Goal: Entertainment & Leisure: Consume media (video, audio)

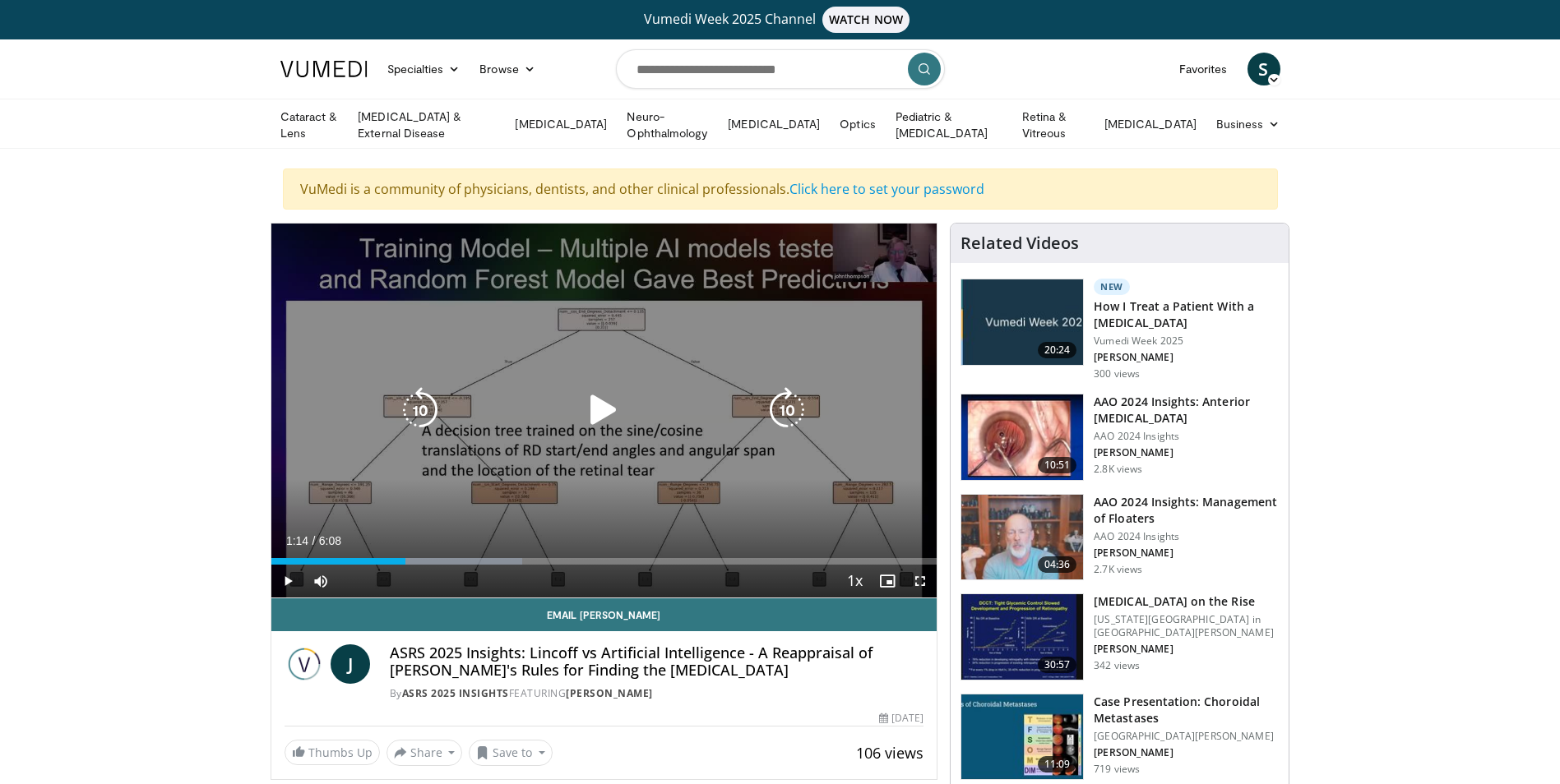
click at [592, 406] on icon "Video Player" at bounding box center [604, 410] width 46 height 46
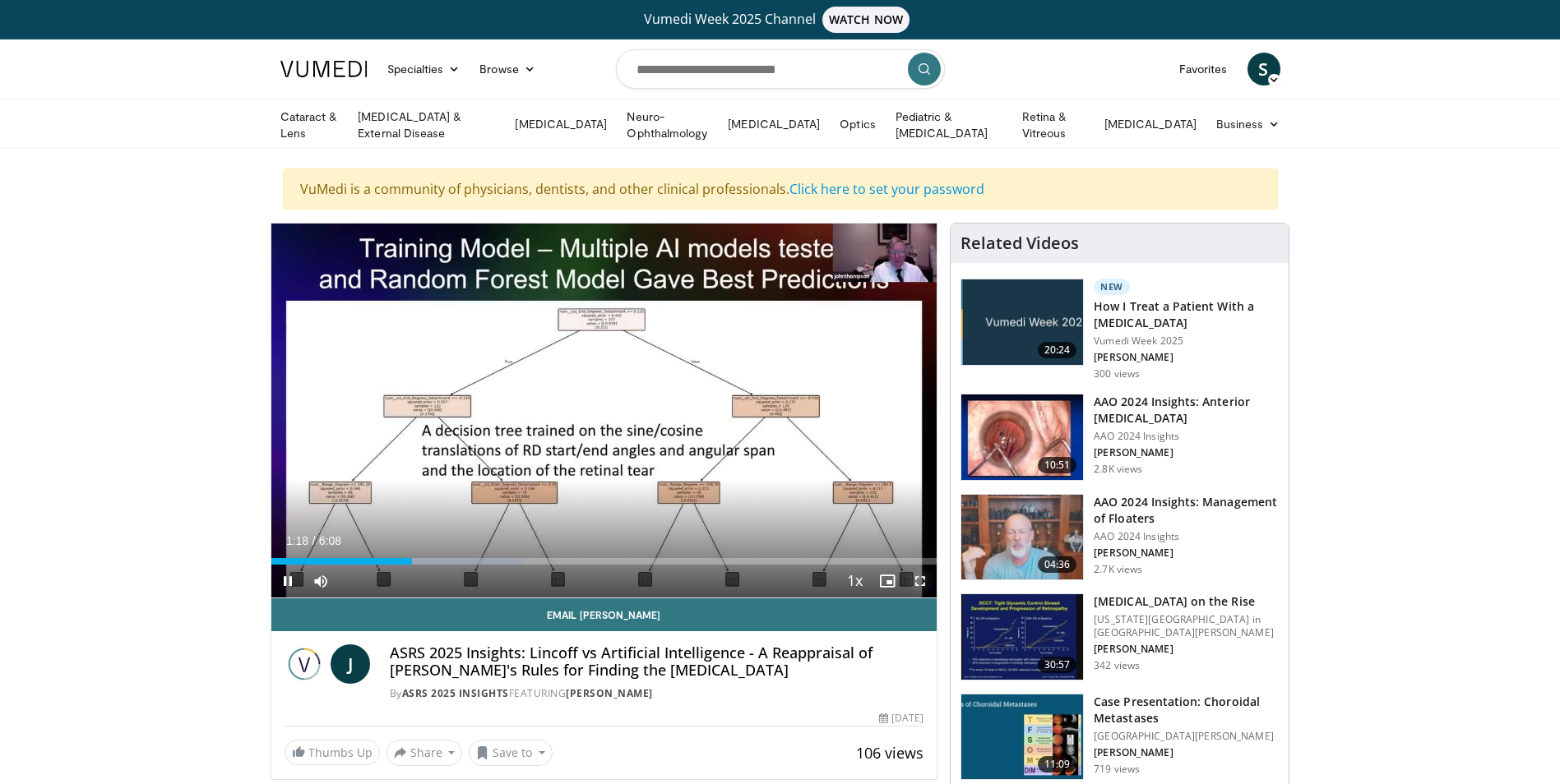
click at [916, 576] on span "Video Player" at bounding box center [920, 581] width 33 height 33
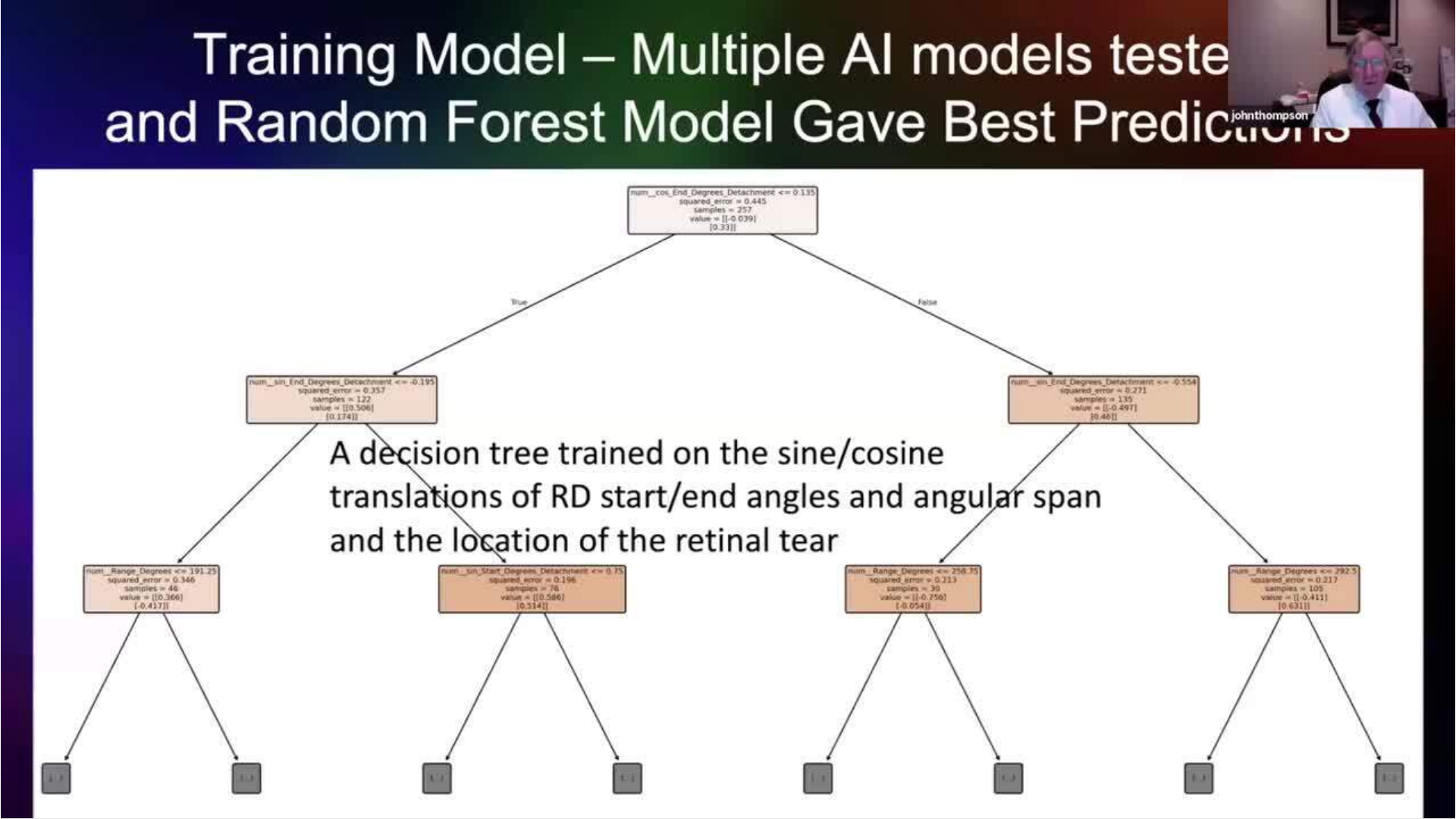
click at [1438, 723] on div "10 seconds Tap to unmute" at bounding box center [728, 409] width 1456 height 818
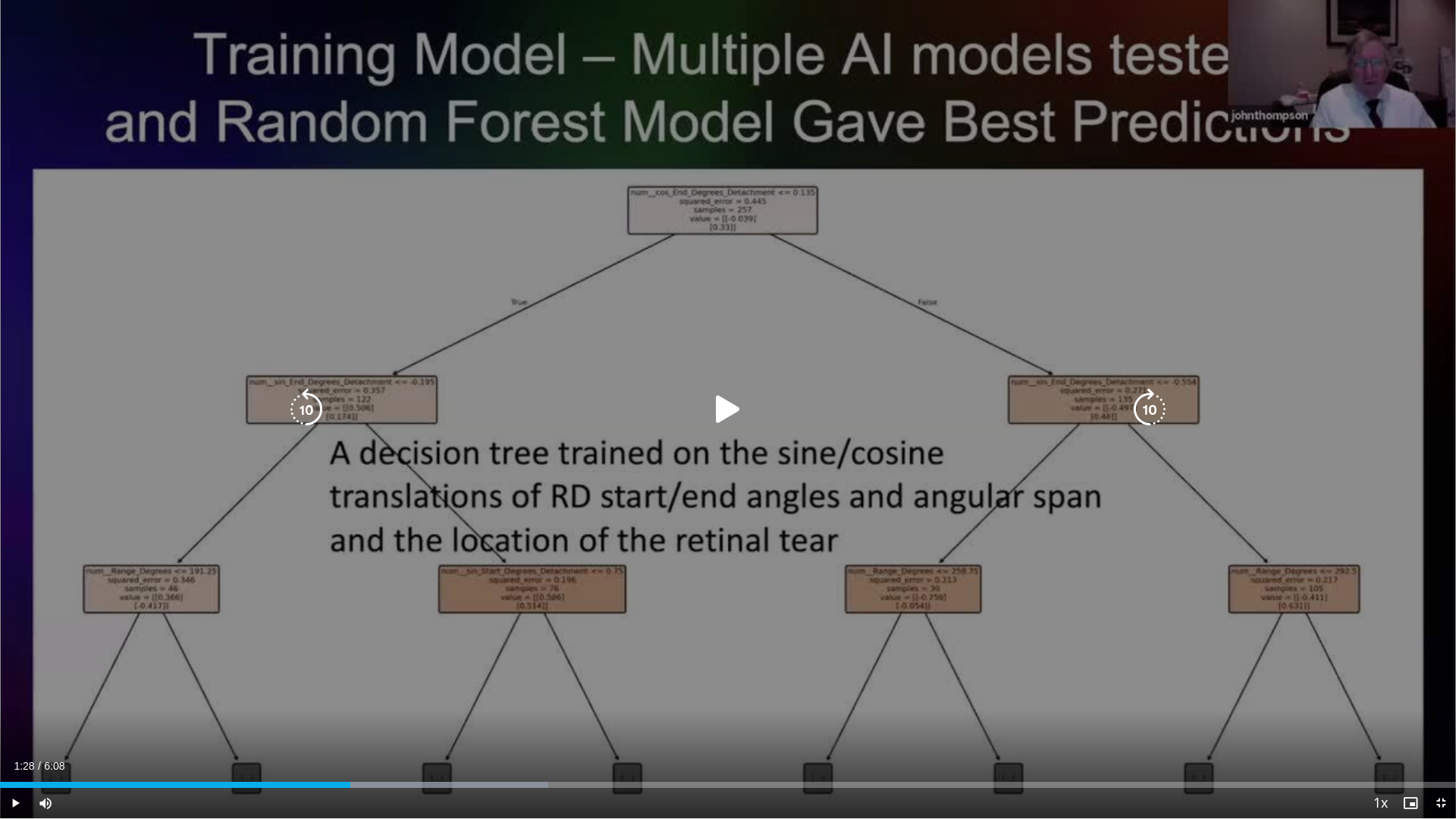
click at [469, 651] on div "10 seconds Tap to unmute" at bounding box center [728, 409] width 1456 height 818
drag, startPoint x: 1361, startPoint y: 67, endPoint x: 1360, endPoint y: 195, distance: 128.0
click at [1360, 195] on div "10 seconds Tap to unmute" at bounding box center [728, 409] width 1456 height 818
click at [721, 511] on div "10 seconds Tap to unmute" at bounding box center [728, 409] width 1456 height 818
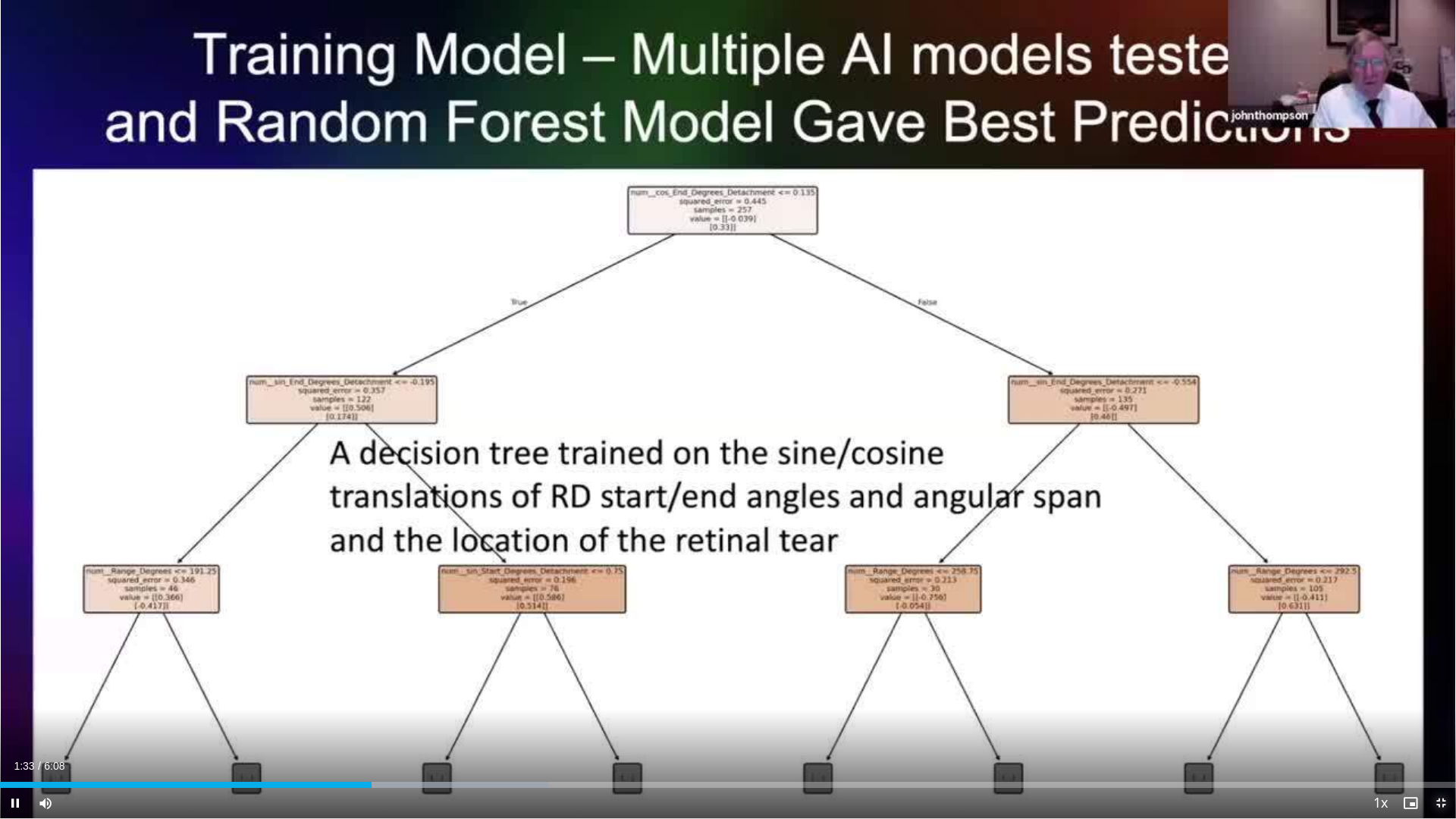
click at [1433, 723] on span "Video Player" at bounding box center [1440, 803] width 30 height 30
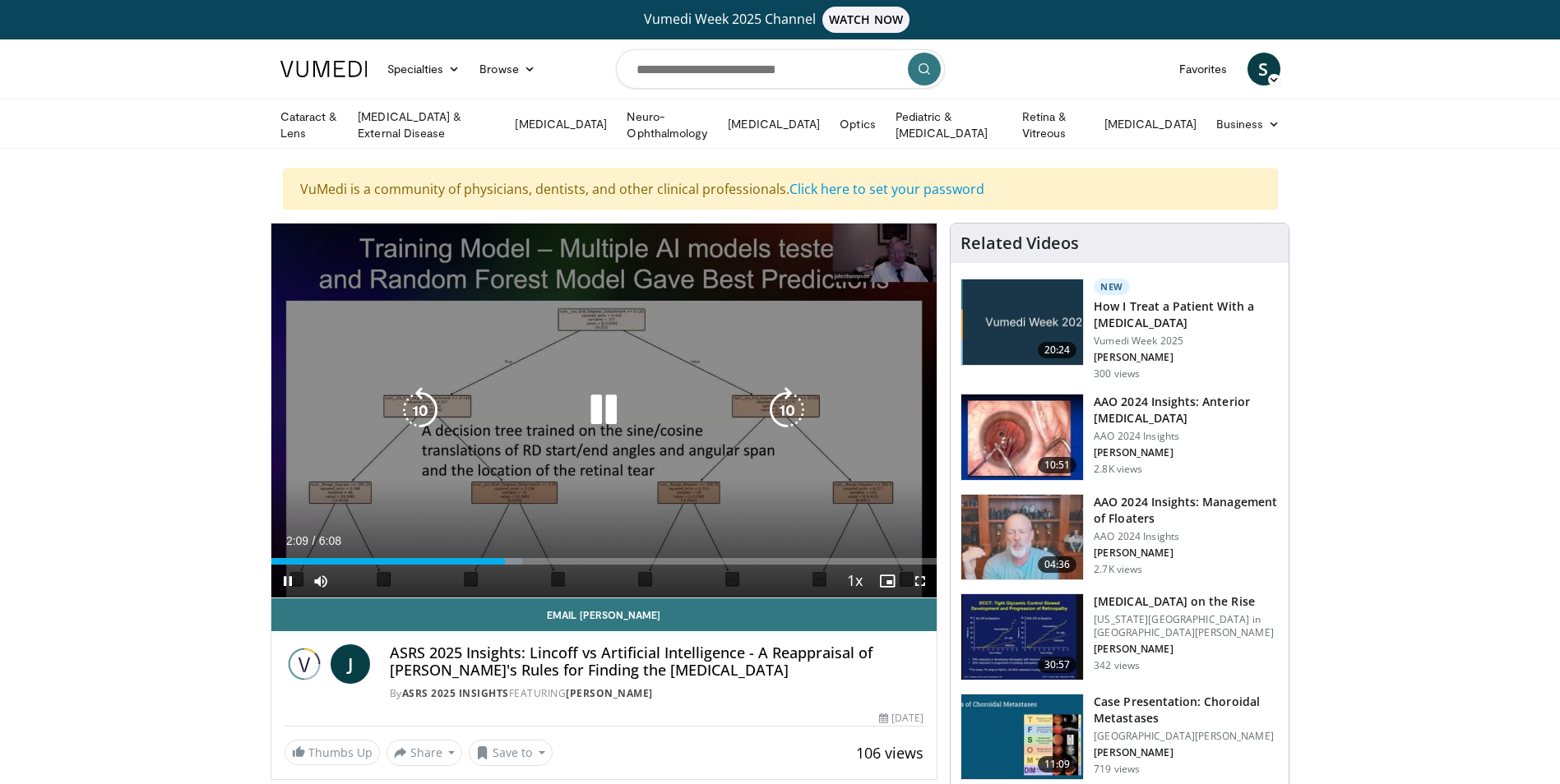
click at [594, 422] on icon "Video Player" at bounding box center [604, 410] width 46 height 46
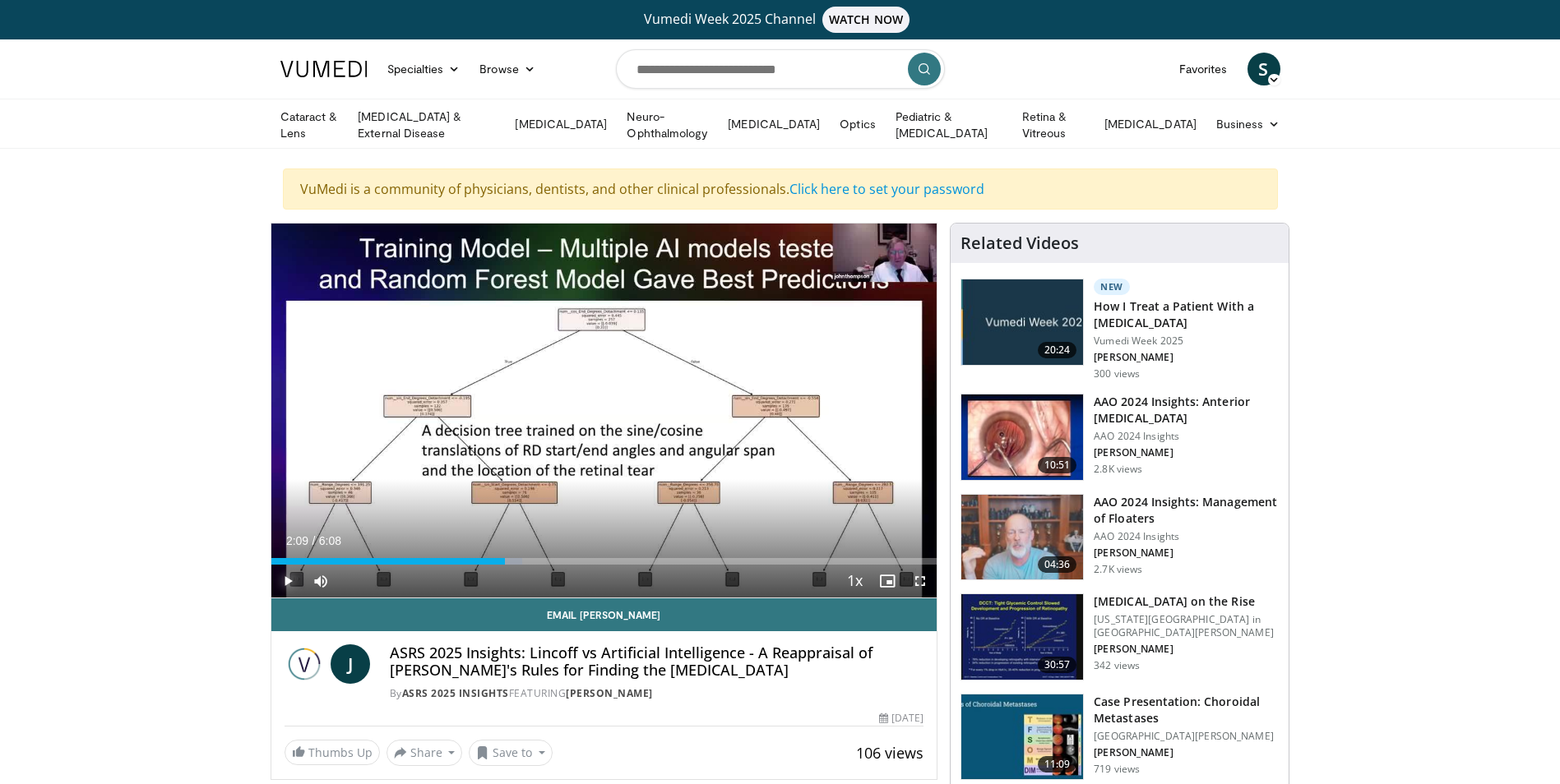
click at [291, 578] on span "Video Player" at bounding box center [288, 581] width 33 height 33
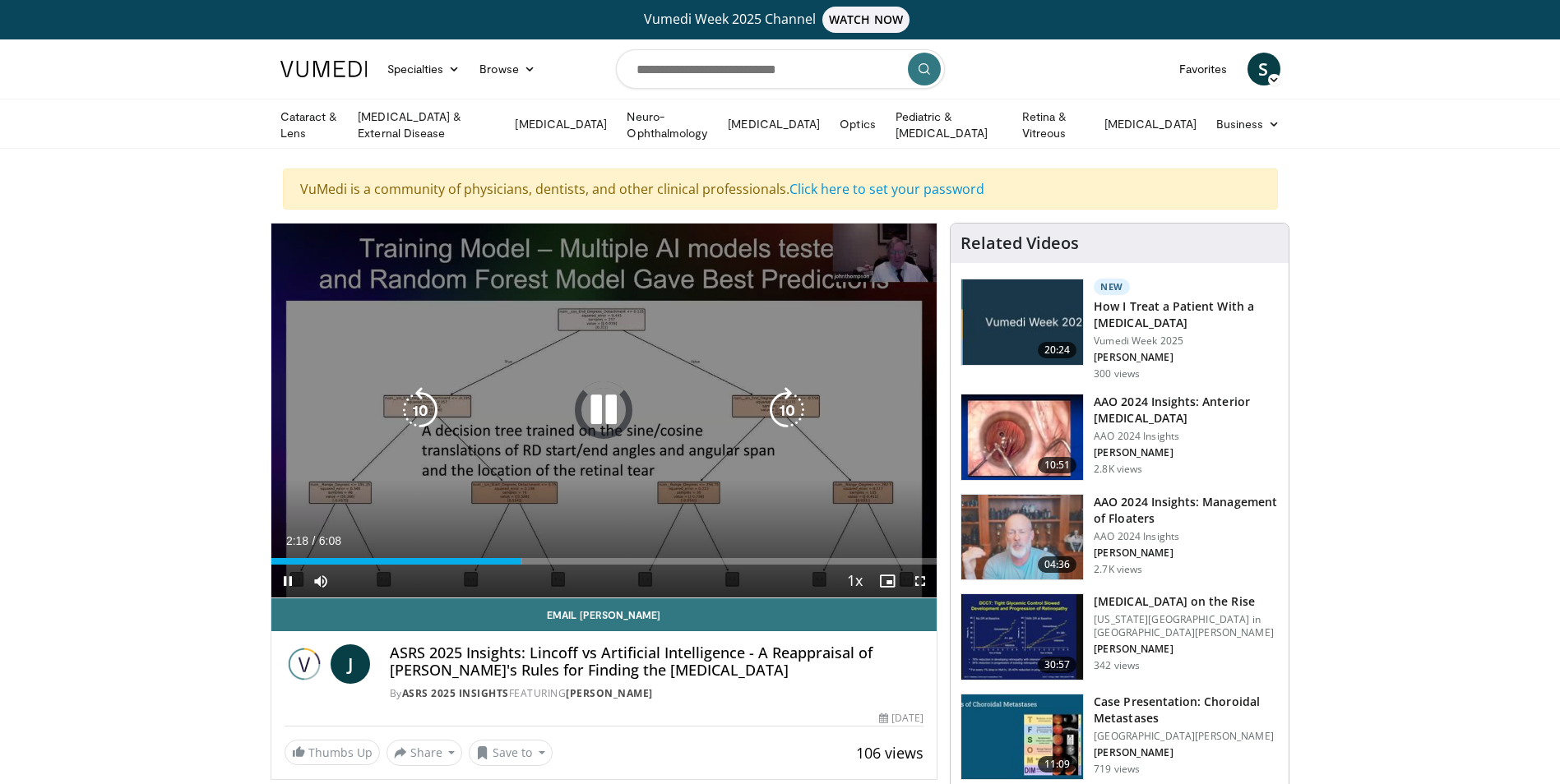
click at [598, 417] on icon "Video Player" at bounding box center [604, 410] width 46 height 46
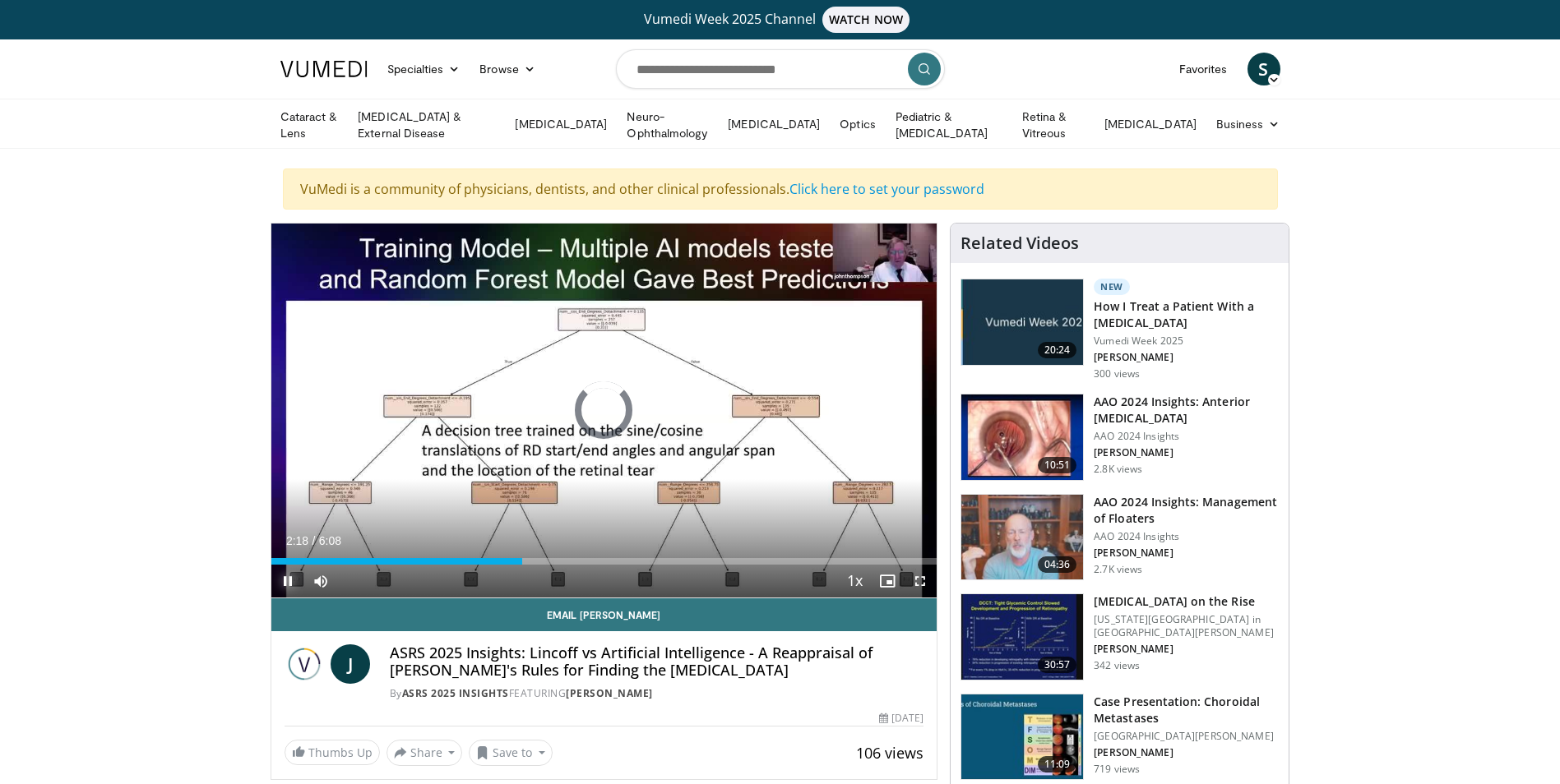
click at [282, 579] on span "Video Player" at bounding box center [288, 581] width 33 height 33
